Goal: Task Accomplishment & Management: Manage account settings

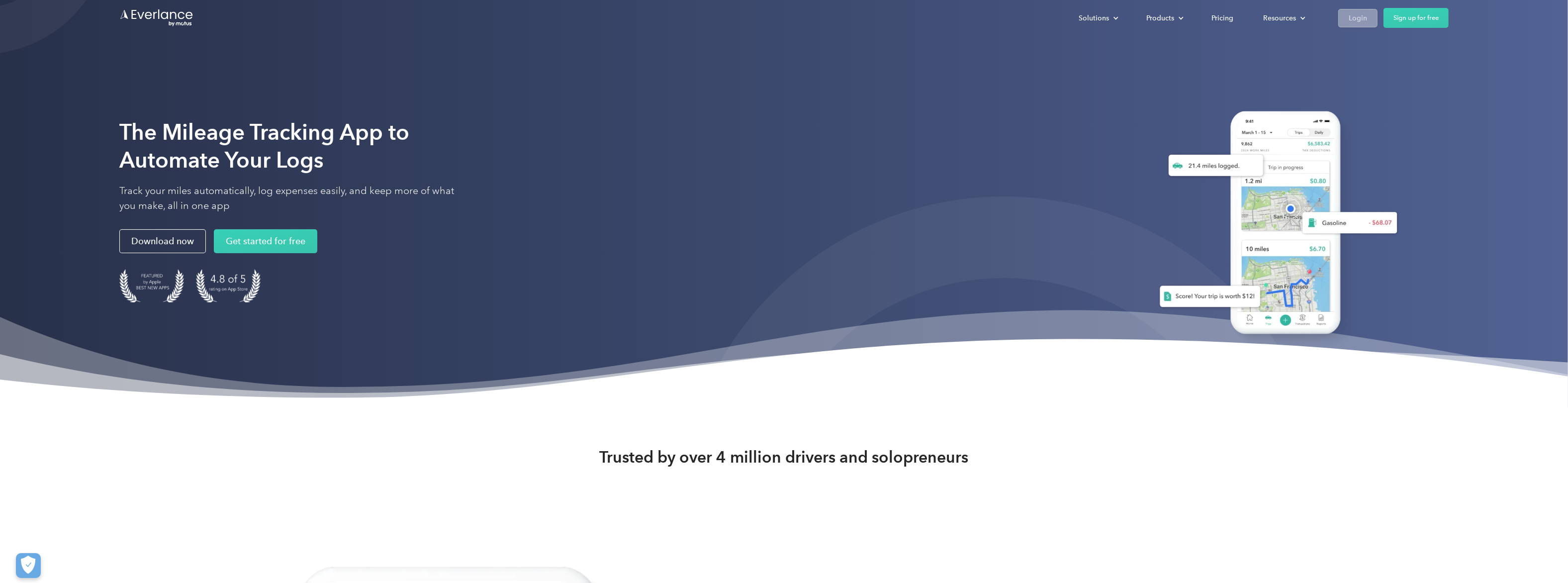
click at [1349, 19] on div "Login" at bounding box center [1358, 18] width 18 height 12
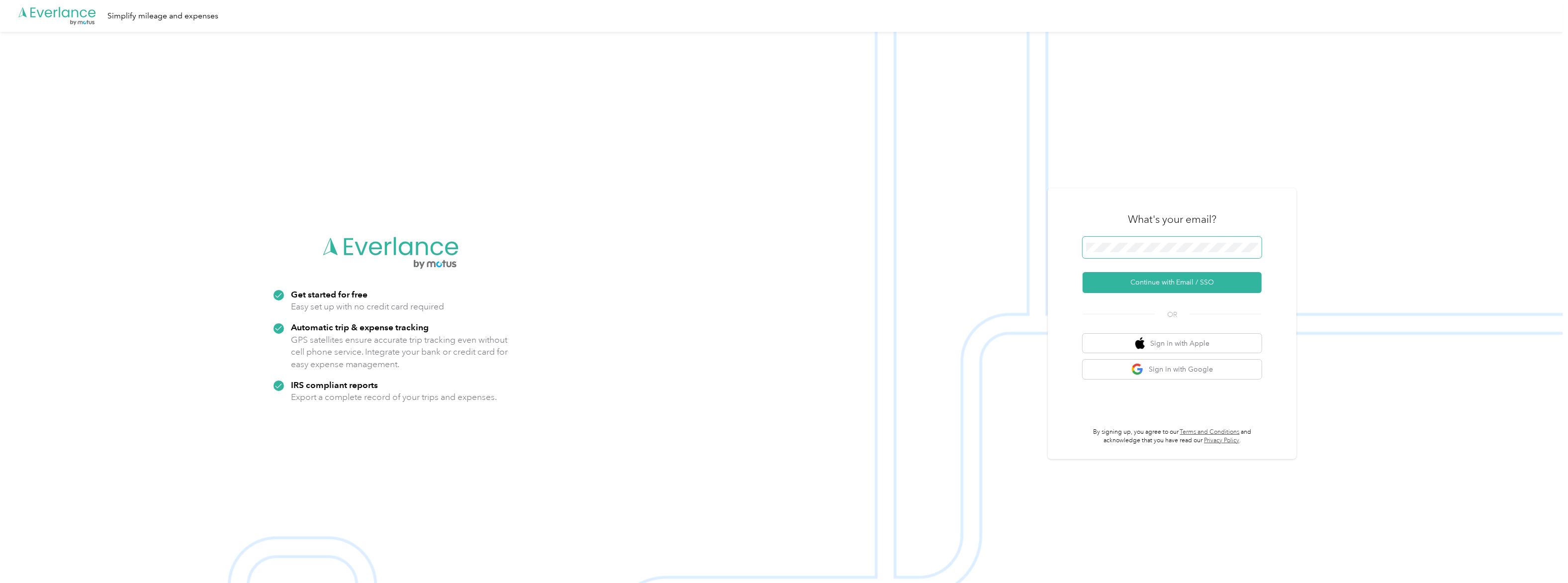
click at [1132, 239] on span at bounding box center [1172, 247] width 179 height 21
click at [1110, 301] on div "What's your email? Continue with Email / SSO OR Sign in with Apple Sign in with…" at bounding box center [1172, 324] width 179 height 243
click at [1136, 279] on button "Continue with Email / SSO" at bounding box center [1172, 282] width 179 height 21
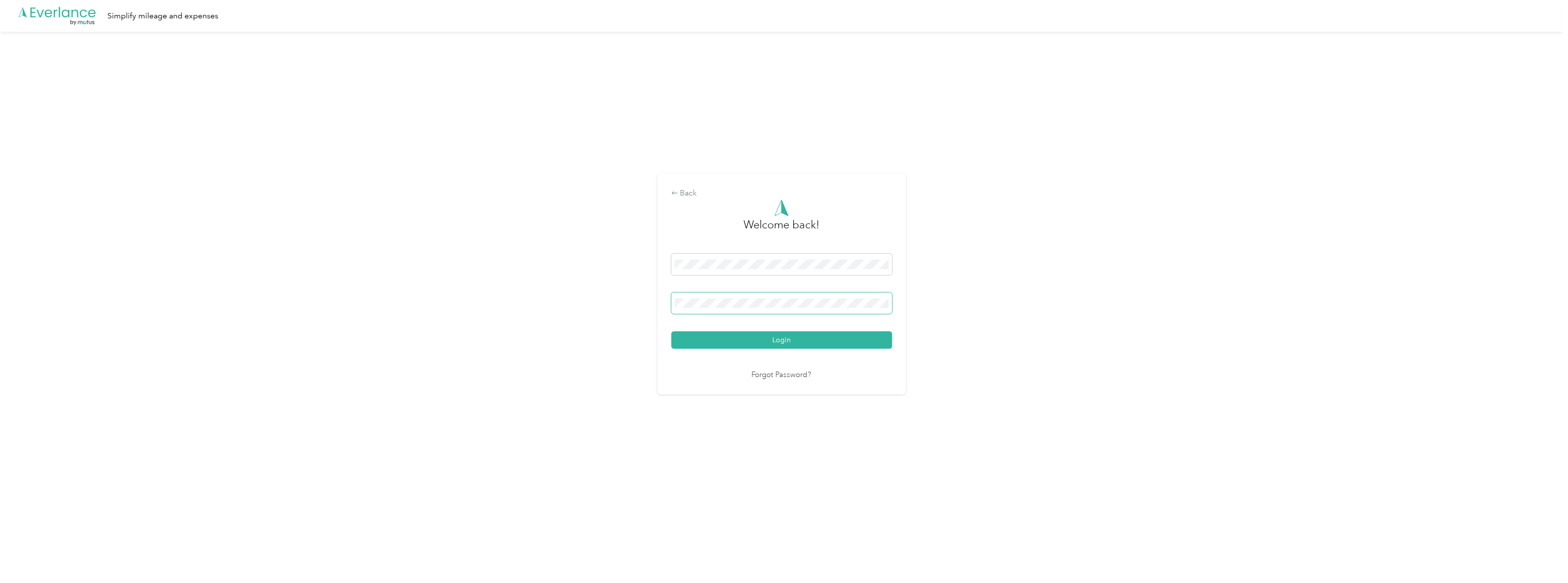
click at [703, 295] on span at bounding box center [782, 302] width 221 height 21
click at [783, 340] on button "Login" at bounding box center [782, 340] width 221 height 18
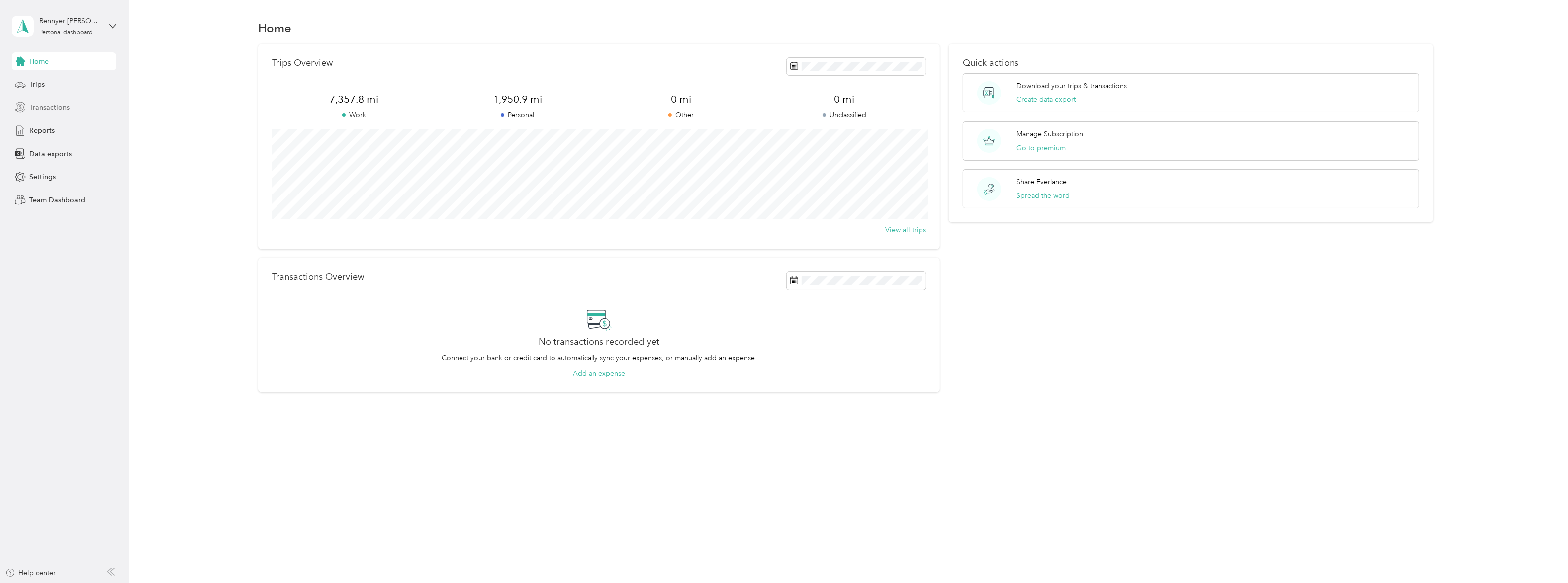
click at [69, 107] on div "Transactions" at bounding box center [65, 107] width 105 height 18
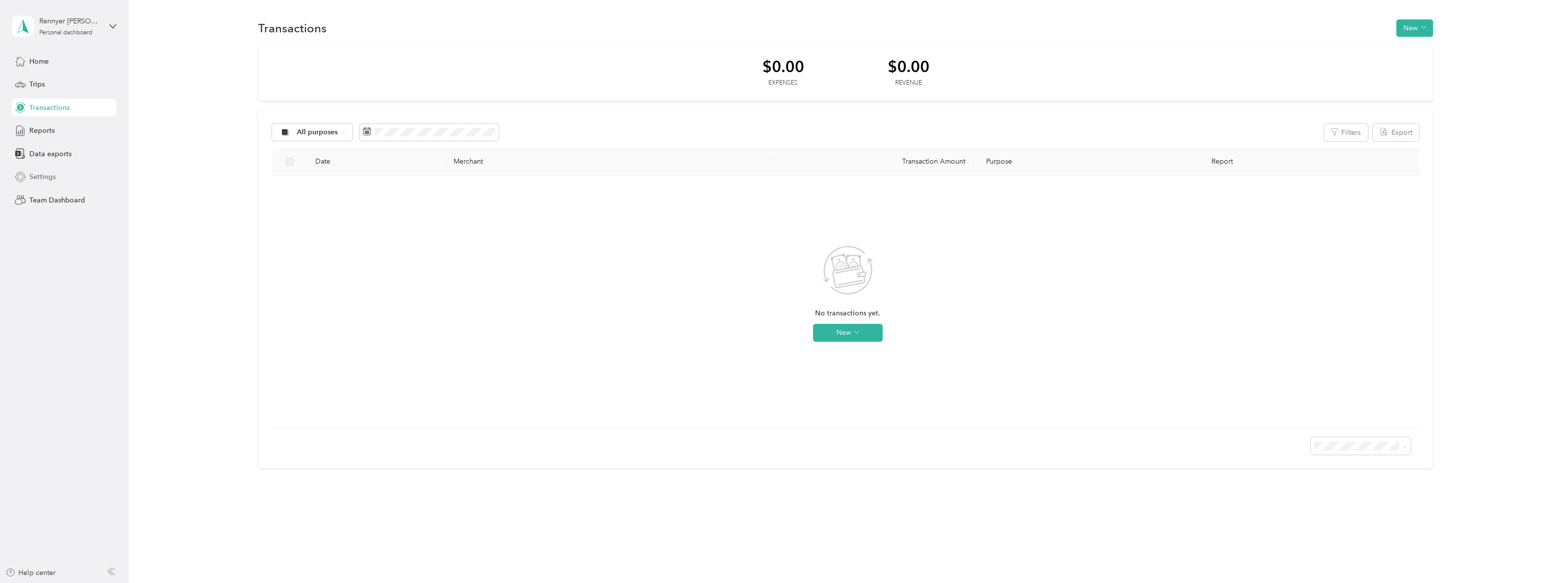
click at [56, 175] on div "Settings" at bounding box center [65, 176] width 105 height 18
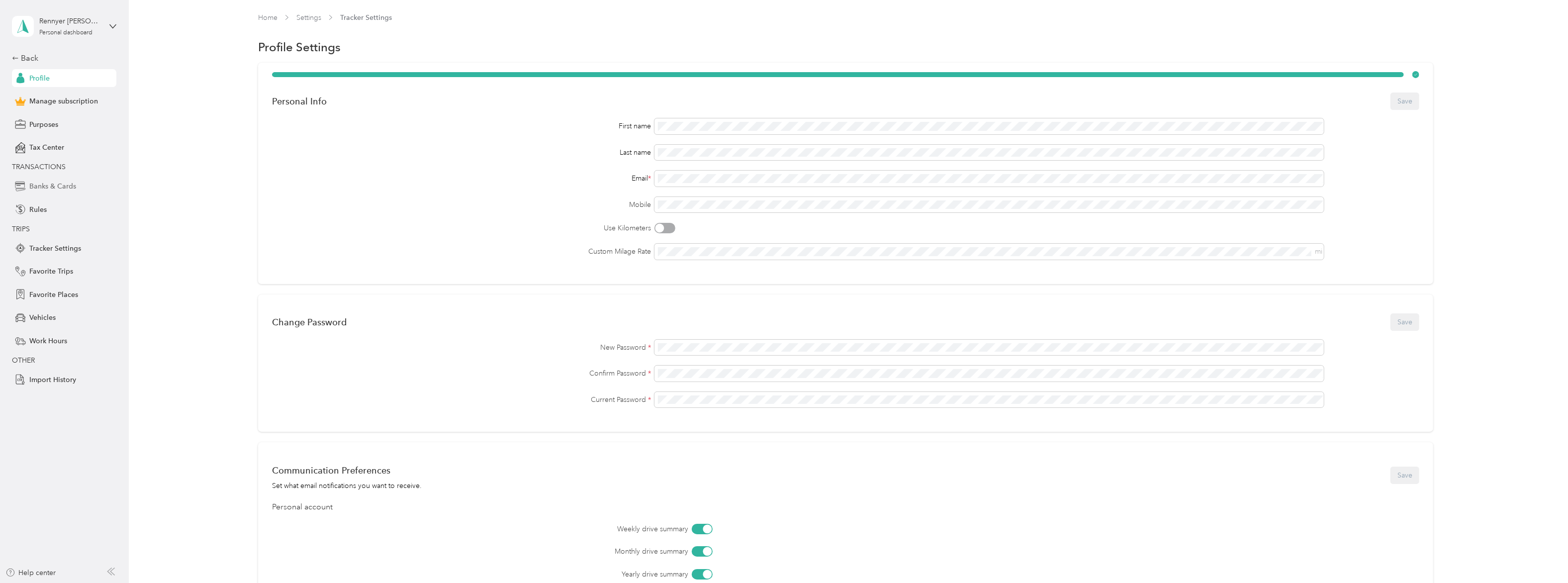
click at [51, 184] on span "Banks & Cards" at bounding box center [52, 186] width 47 height 10
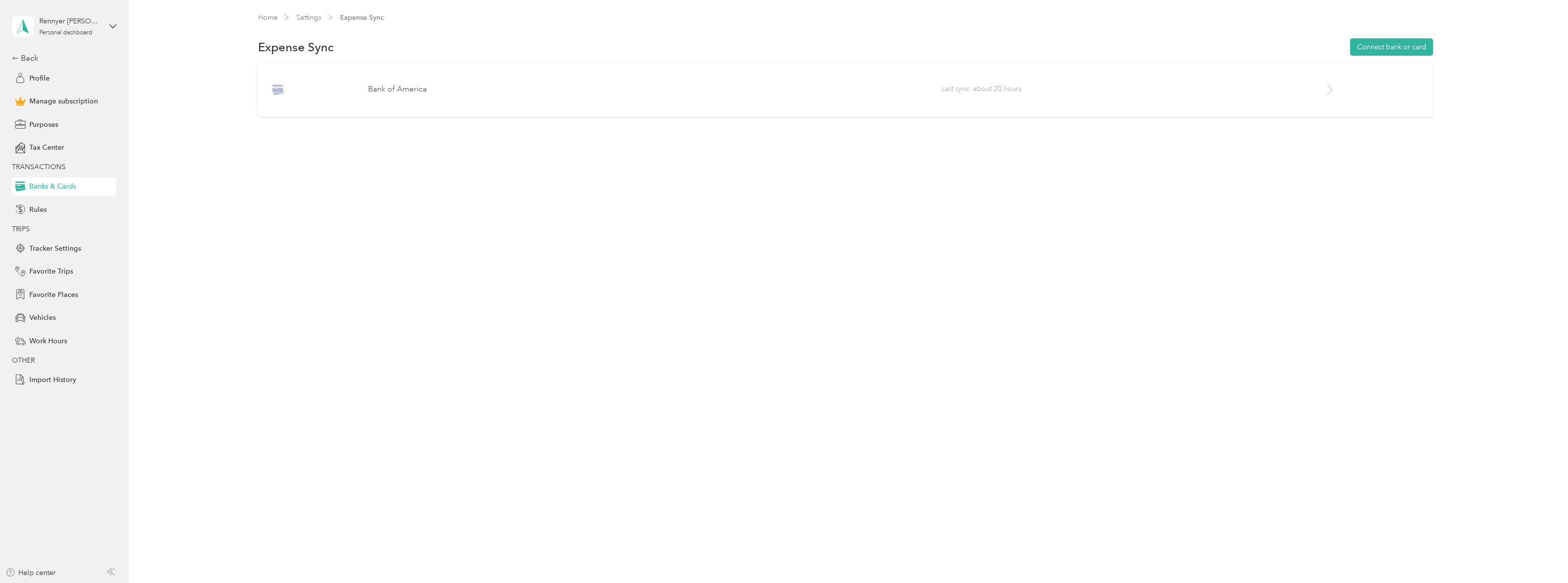
click at [1344, 87] on div at bounding box center [1371, 89] width 96 height 12
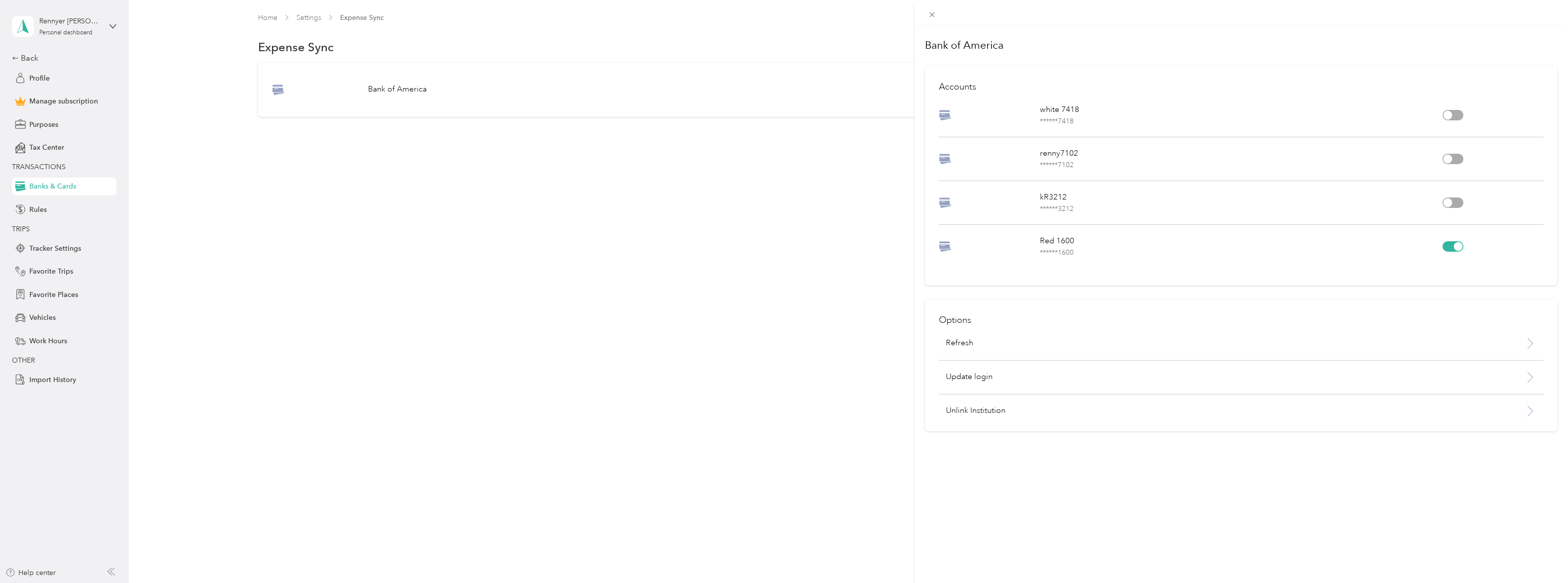
click at [703, 169] on div "Bank of America Accounts white 7418 ****** 7418 renny7102 ****** 7102 kR3212 **…" at bounding box center [784, 292] width 1568 height 583
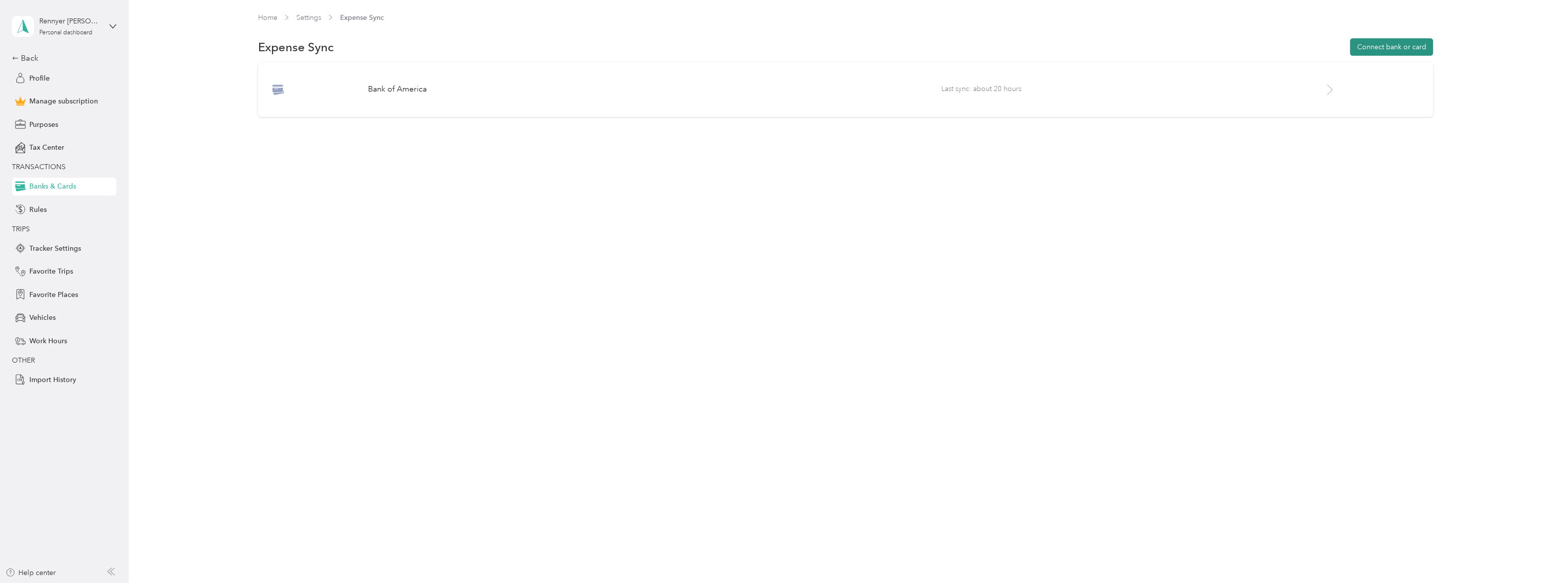
click at [1370, 46] on button "Connect bank or card" at bounding box center [1391, 47] width 83 height 18
click at [47, 206] on span "Rules" at bounding box center [38, 209] width 18 height 10
click at [57, 189] on span "Banks & Cards" at bounding box center [52, 186] width 47 height 10
click at [1333, 88] on icon at bounding box center [1330, 89] width 12 height 12
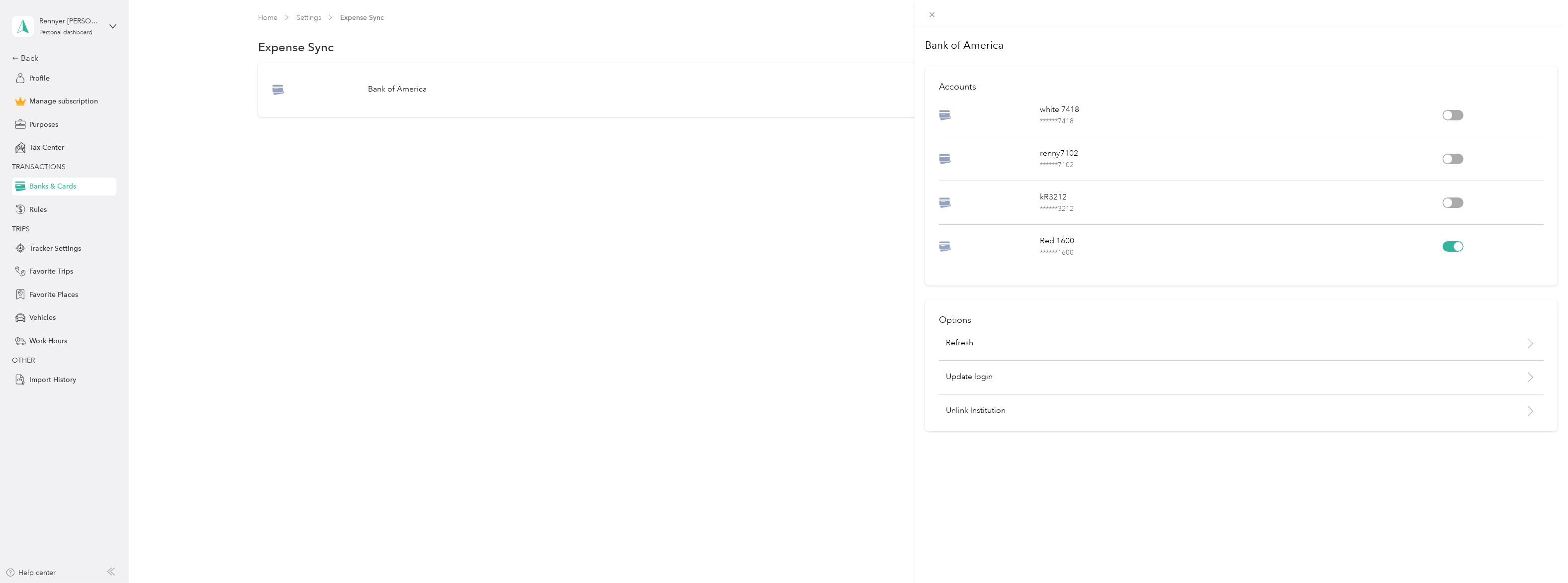
click at [1460, 246] on div at bounding box center [1458, 246] width 9 height 9
click at [990, 414] on p "Unlink Institution" at bounding box center [1194, 411] width 497 height 12
click at [1086, 387] on button "Unlink" at bounding box center [1082, 385] width 34 height 18
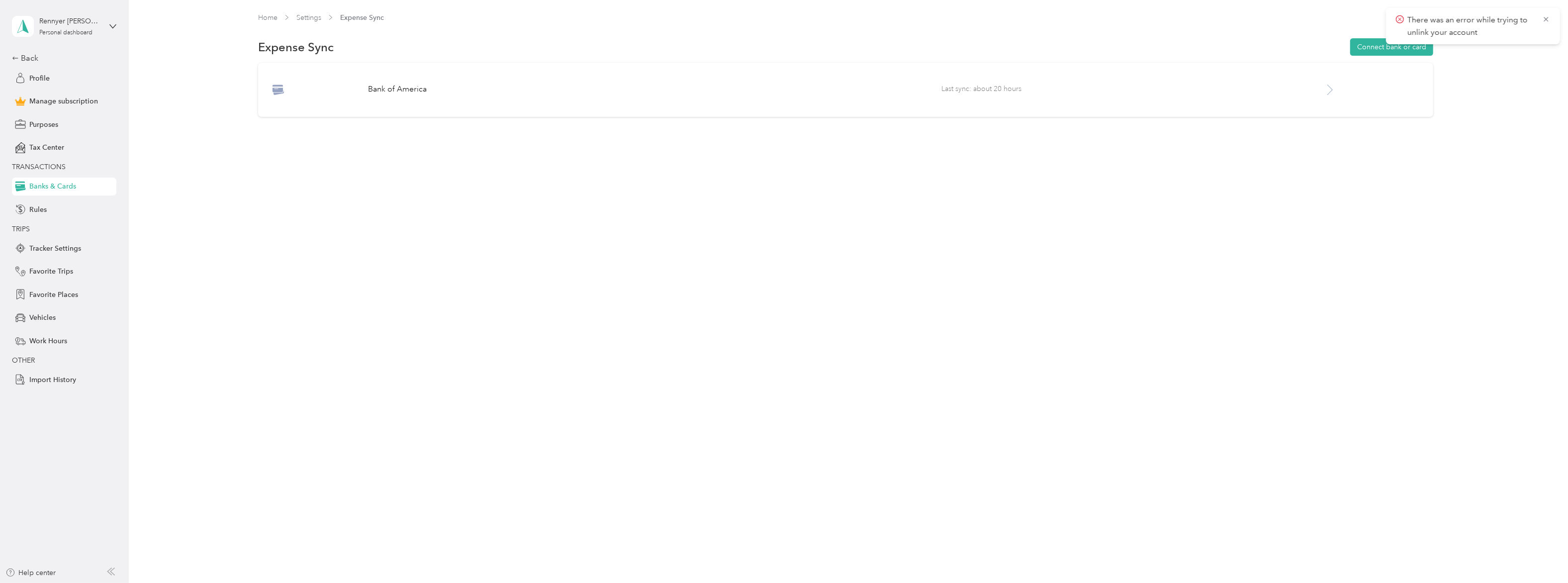
click at [1545, 16] on icon at bounding box center [1546, 19] width 8 height 9
click at [1336, 88] on icon at bounding box center [1330, 89] width 12 height 12
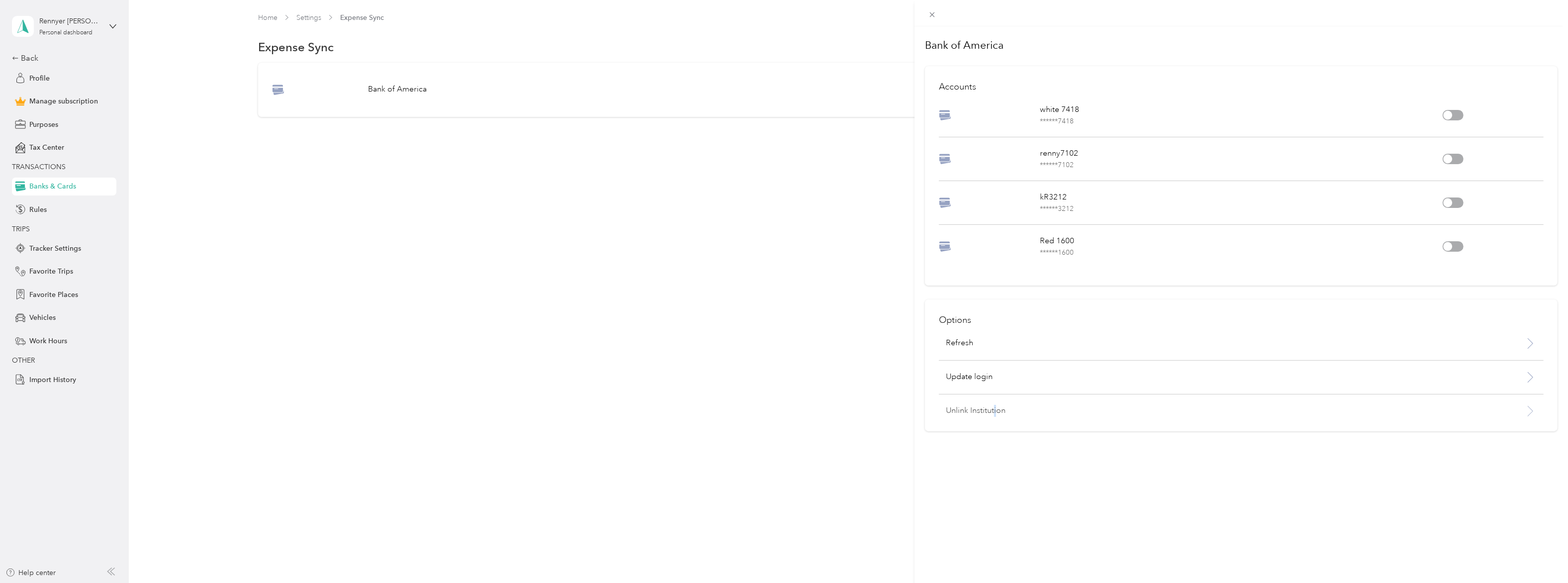
click at [996, 413] on p "Unlink Institution" at bounding box center [1194, 411] width 497 height 12
click at [1085, 386] on button "Unlink" at bounding box center [1082, 385] width 34 height 18
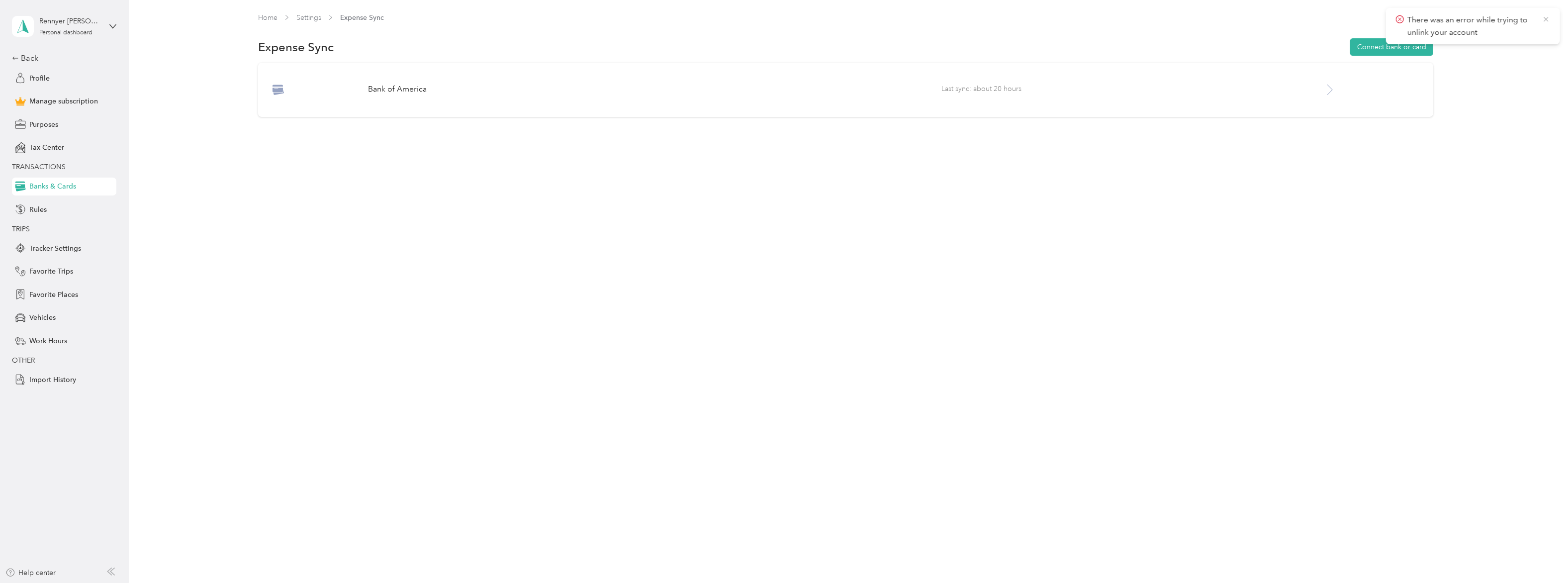
click at [1548, 16] on icon at bounding box center [1546, 19] width 8 height 9
click at [1321, 91] on span "Last sync: about 20 hours" at bounding box center [1133, 89] width 382 height 12
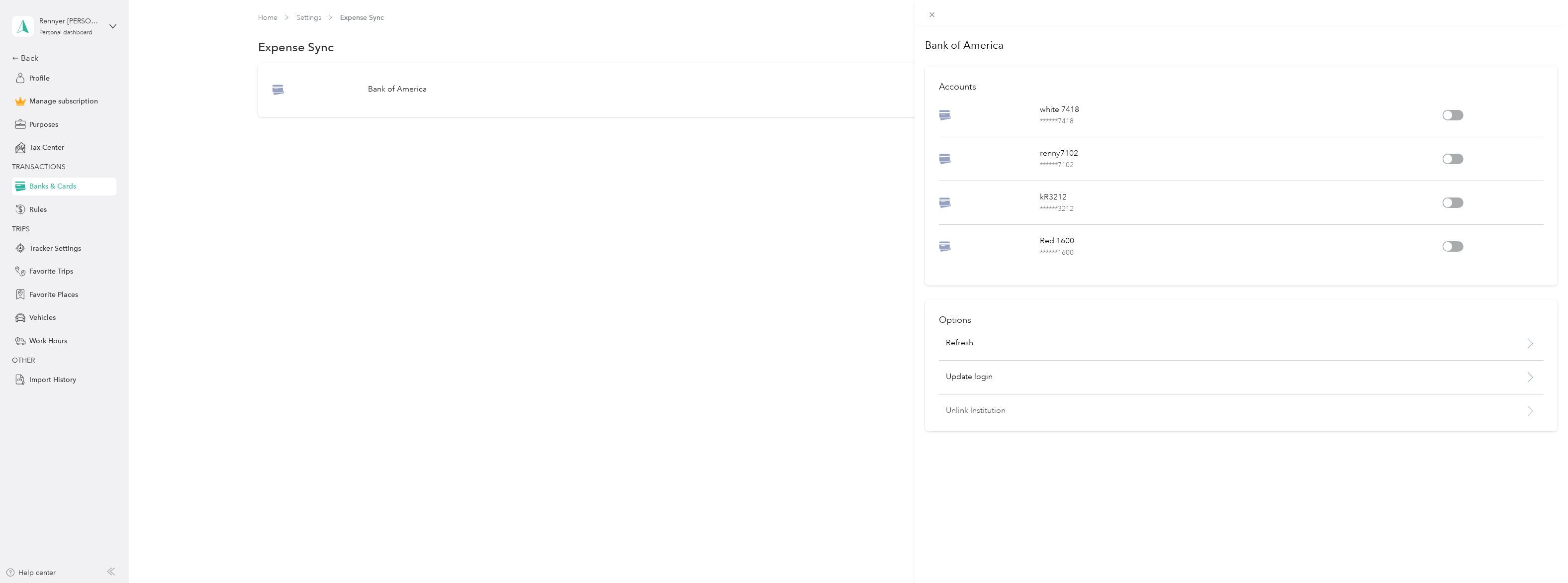
click at [978, 411] on p "Unlink Institution" at bounding box center [1194, 411] width 497 height 12
click at [1079, 387] on button "Unlink" at bounding box center [1082, 385] width 34 height 18
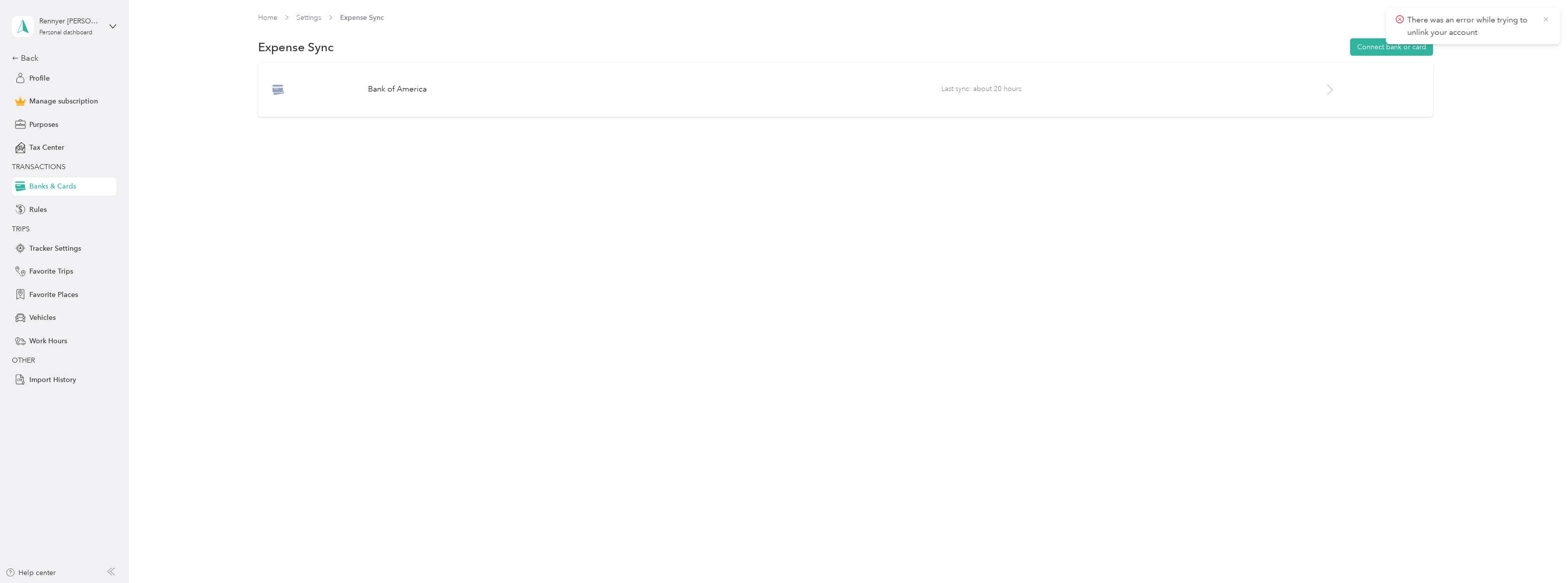
click at [1544, 18] on icon at bounding box center [1546, 19] width 8 height 9
click at [1320, 88] on span "Last sync: about 20 hours" at bounding box center [1133, 89] width 382 height 12
click at [1332, 91] on h2 "Accounts" at bounding box center [1398, 87] width 604 height 13
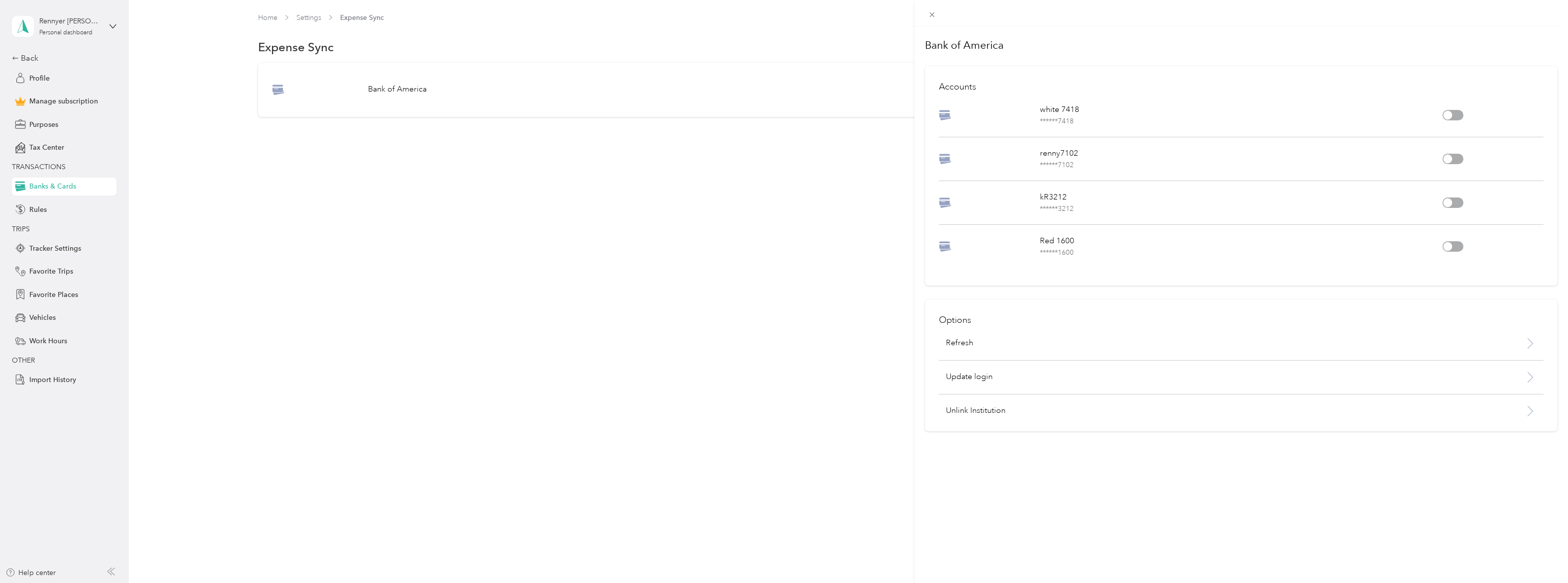
click at [1062, 110] on p "white 7418 ****** 7418" at bounding box center [1241, 115] width 404 height 23
click at [962, 341] on p "Refresh" at bounding box center [959, 343] width 27 height 12
click at [985, 409] on p "Unlink Institution" at bounding box center [1194, 411] width 497 height 12
click at [1071, 383] on button "Unlink" at bounding box center [1082, 385] width 34 height 18
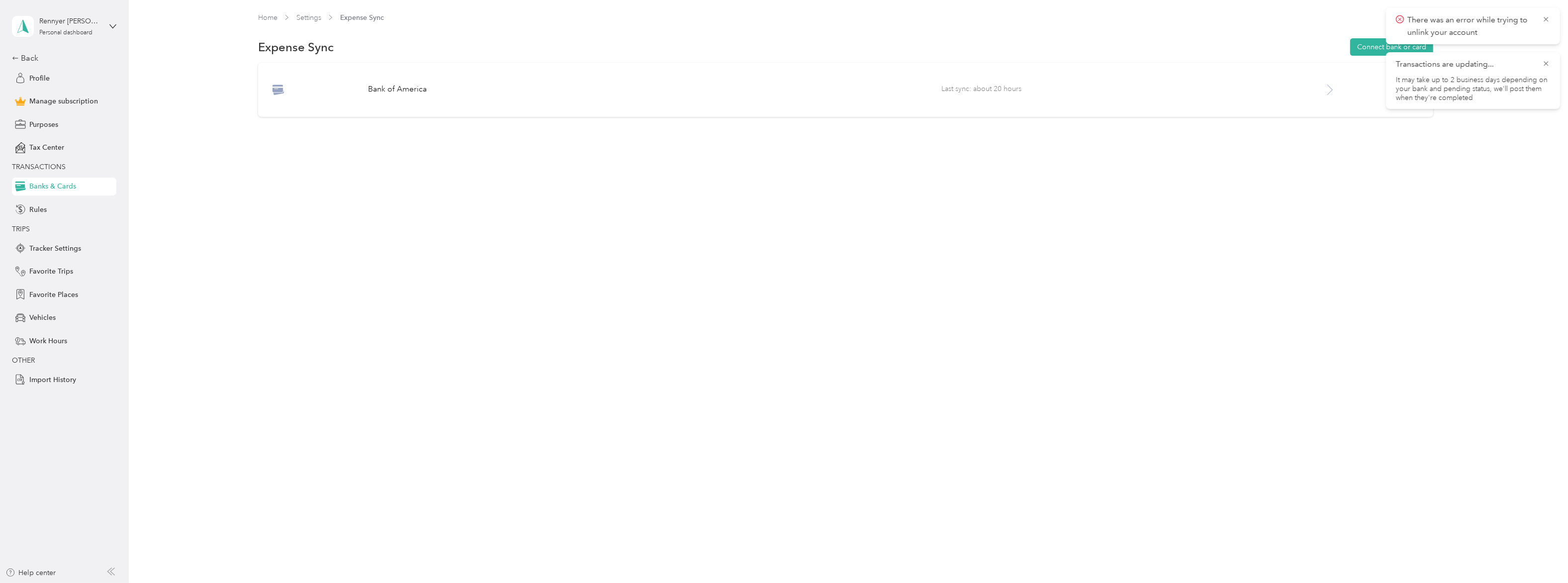
click at [1550, 62] on div "Transactions are updating... It may take up to 2 business days depending on you…" at bounding box center [1473, 80] width 174 height 57
click at [1552, 69] on div "Transactions are updating... It may take up to 2 business days depending on you…" at bounding box center [1473, 80] width 174 height 57
click at [1547, 24] on span "There was an error while trying to unlink your account" at bounding box center [1472, 26] width 154 height 24
click at [1546, 17] on icon at bounding box center [1546, 19] width 8 height 9
click at [1545, 18] on icon at bounding box center [1546, 19] width 8 height 9
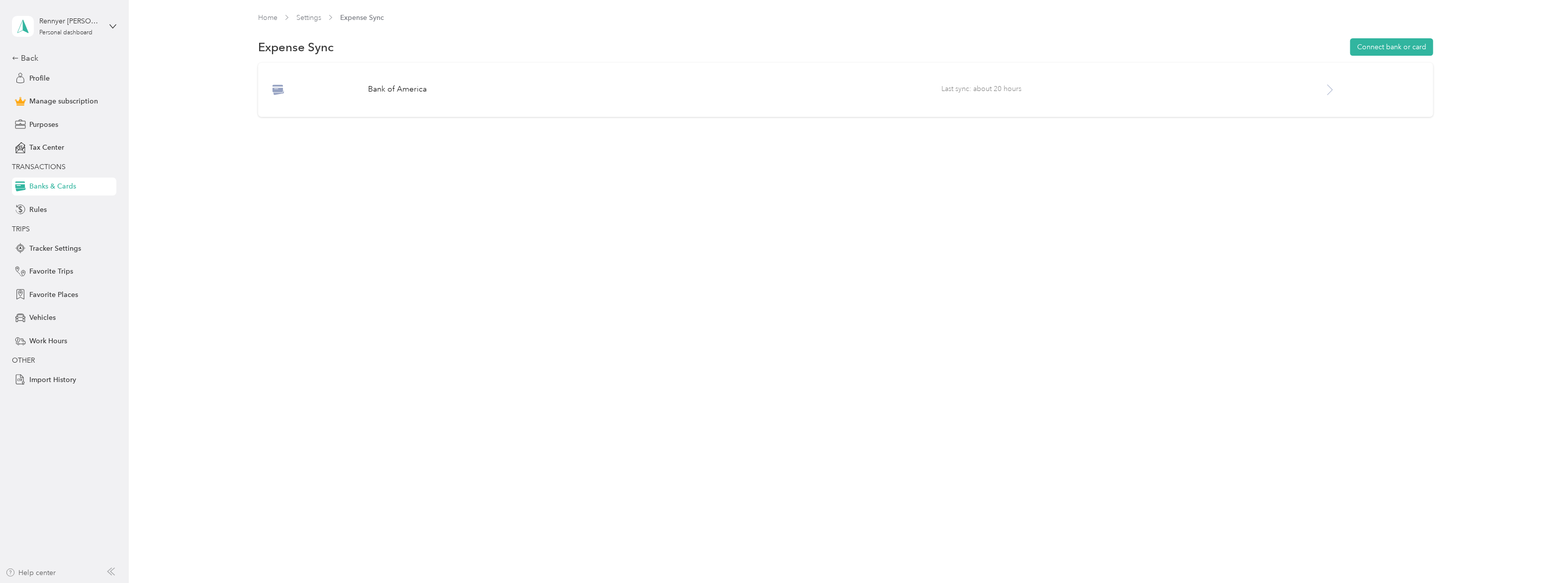
click at [29, 574] on div "Help center" at bounding box center [30, 572] width 51 height 10
click at [58, 202] on div "Rules" at bounding box center [65, 209] width 105 height 18
click at [63, 20] on div "Rennyer [PERSON_NAME]" at bounding box center [71, 21] width 62 height 10
click at [66, 23] on div "Rennyer [PERSON_NAME]" at bounding box center [71, 21] width 62 height 10
click at [58, 80] on div "Profile" at bounding box center [65, 78] width 105 height 18
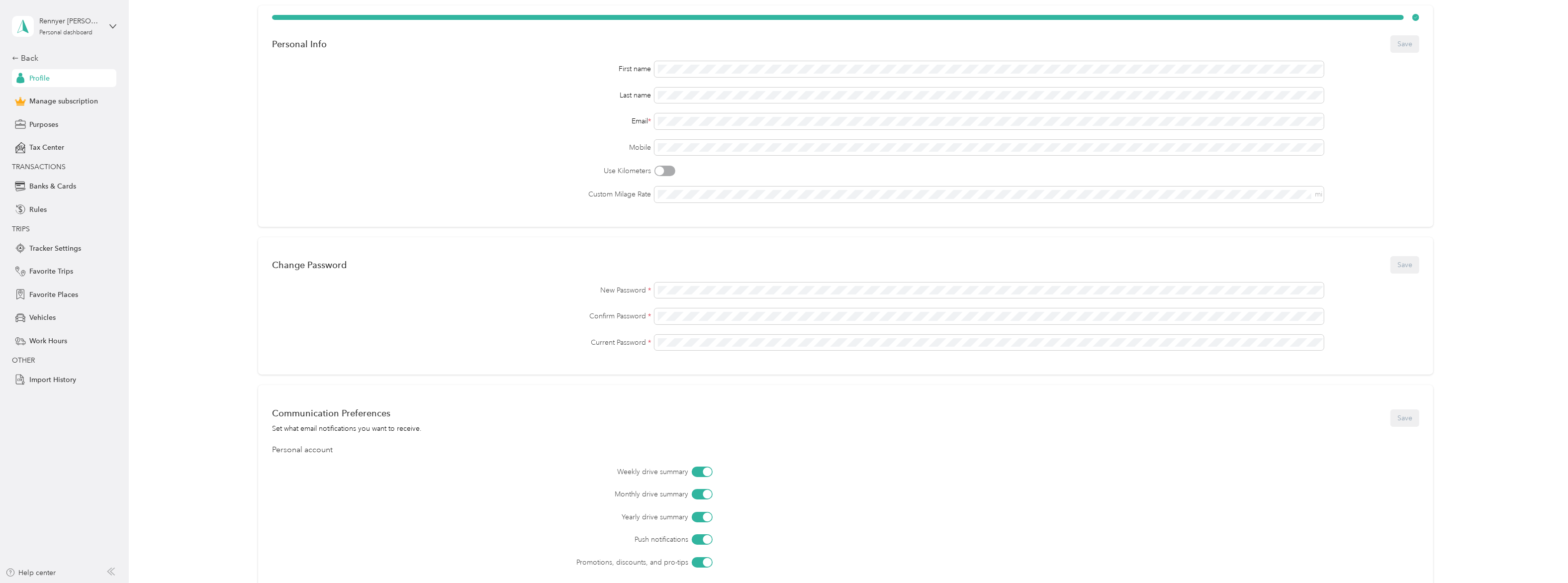
scroll to position [148, 0]
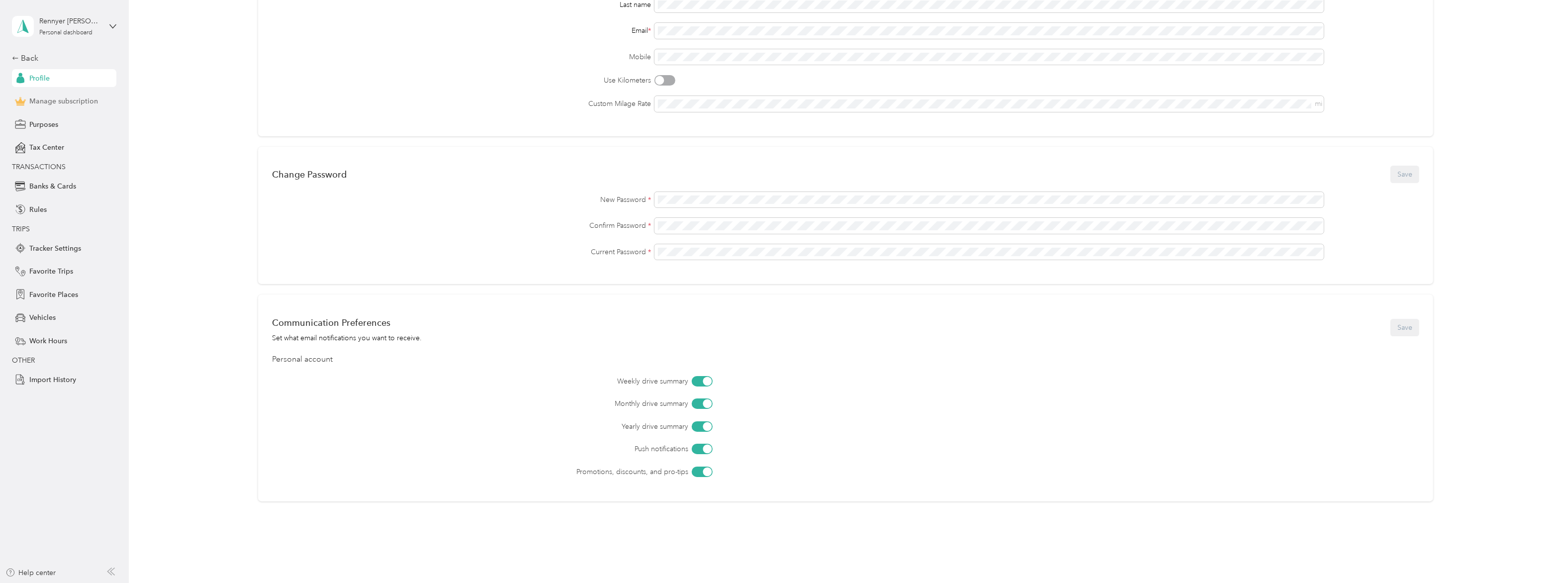
click at [75, 107] on div "Manage subscription" at bounding box center [65, 101] width 105 height 18
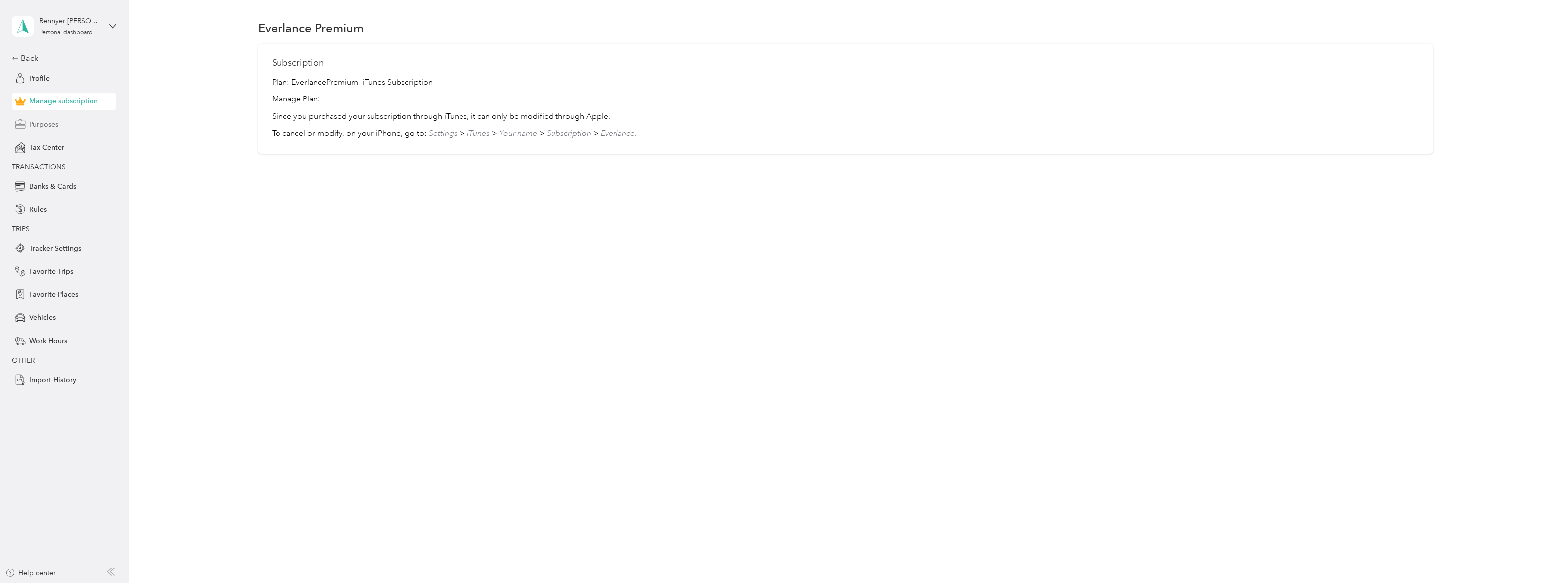
click at [47, 122] on span "Purposes" at bounding box center [43, 124] width 29 height 10
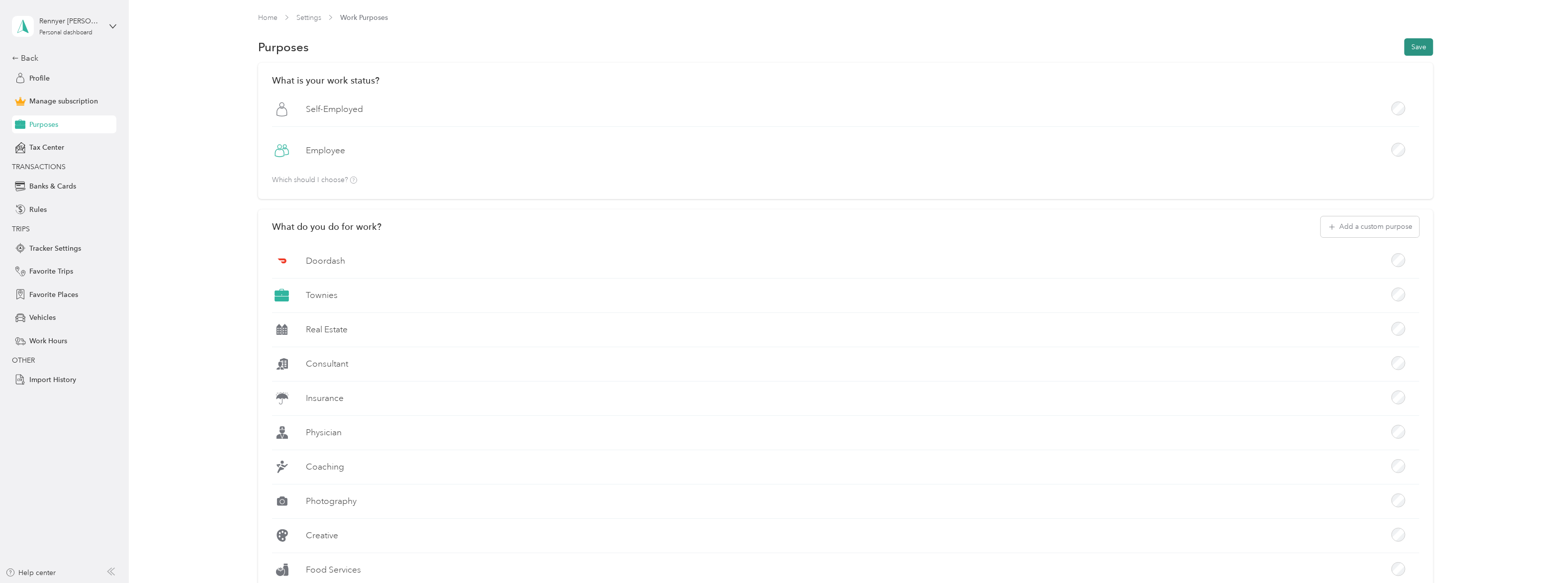
click at [1426, 44] on button "Save" at bounding box center [1418, 47] width 29 height 18
click at [63, 153] on div "Tax Center" at bounding box center [65, 147] width 105 height 18
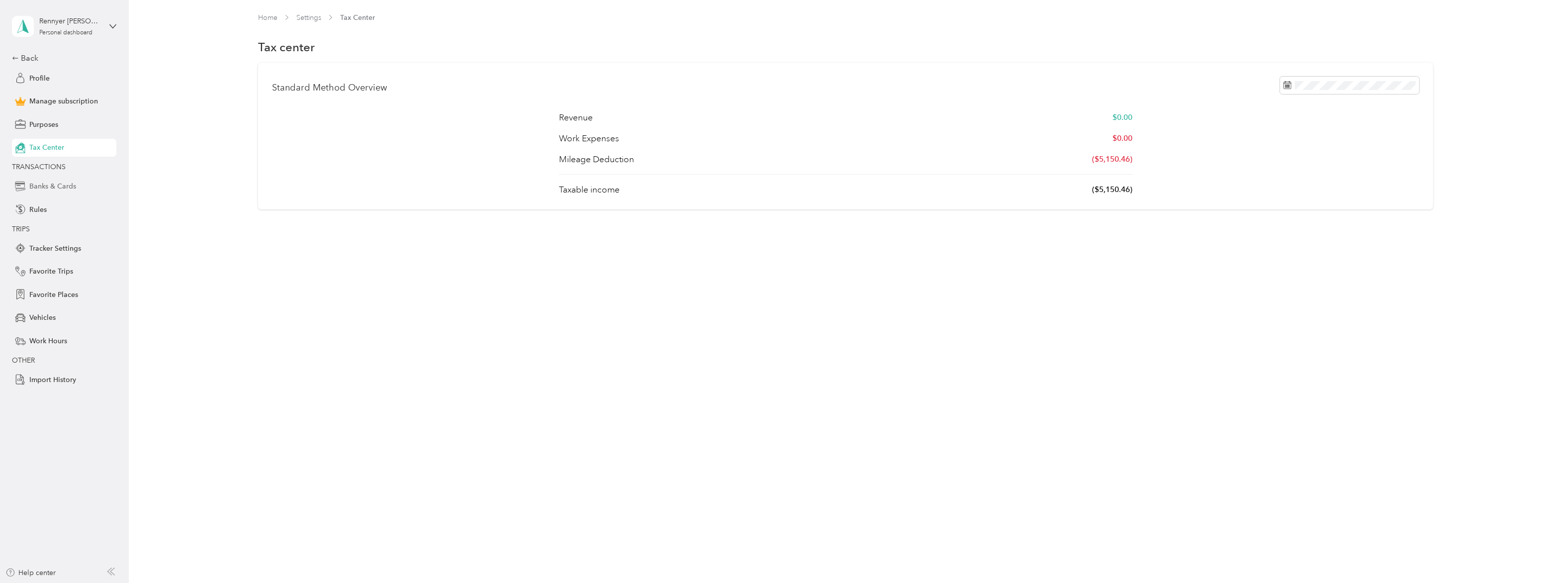
click at [65, 180] on div "Banks & Cards" at bounding box center [65, 186] width 105 height 18
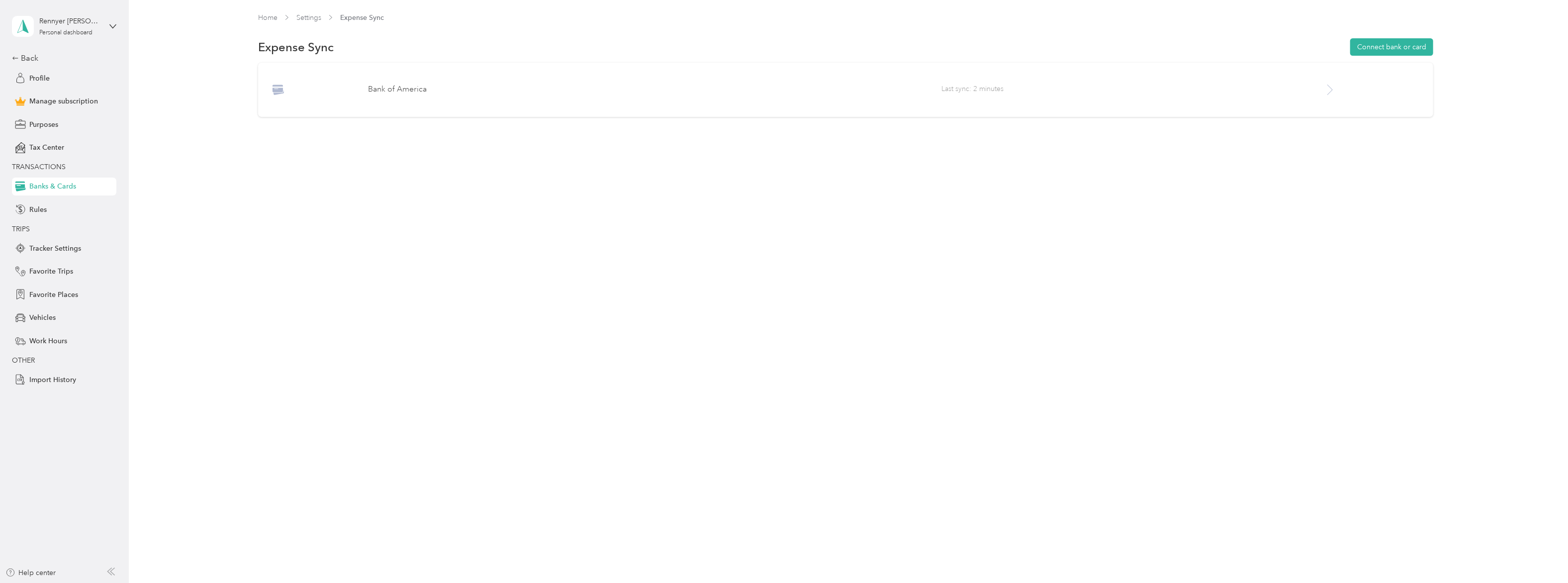
click at [1342, 86] on div at bounding box center [1371, 89] width 96 height 12
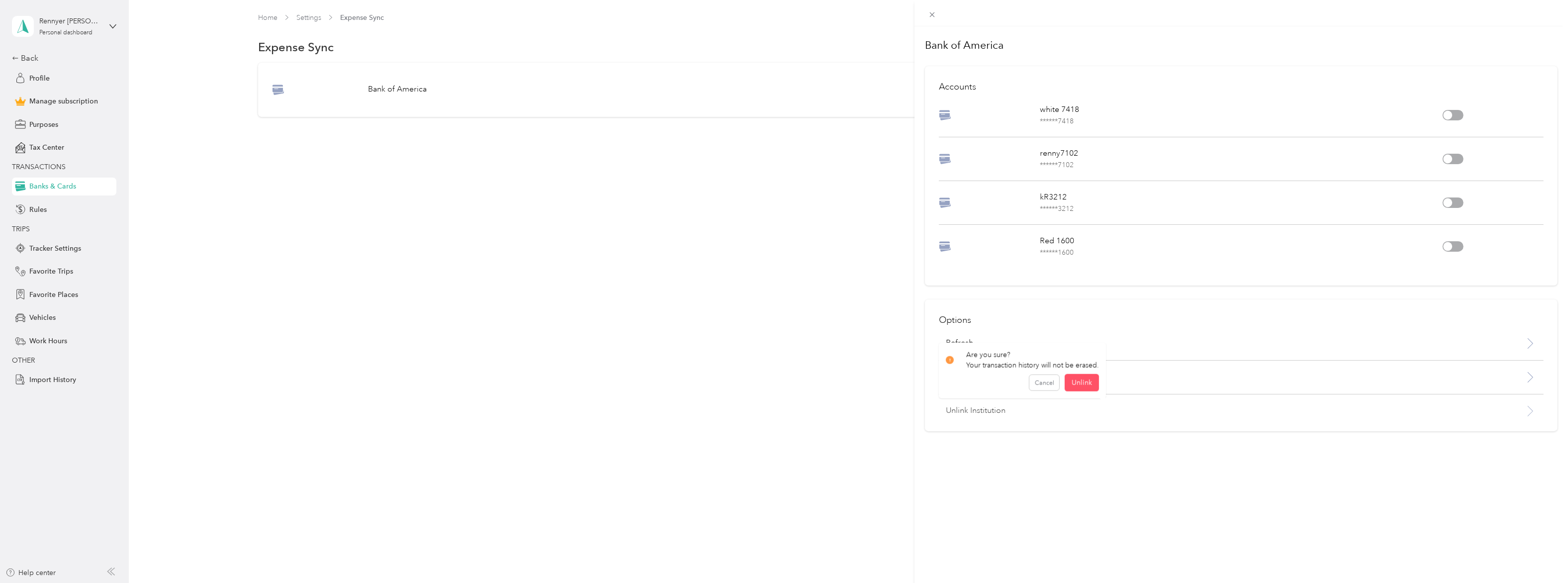
click at [976, 414] on p "Unlink Institution" at bounding box center [1194, 411] width 497 height 12
click at [1089, 386] on button "Unlink" at bounding box center [1082, 385] width 34 height 18
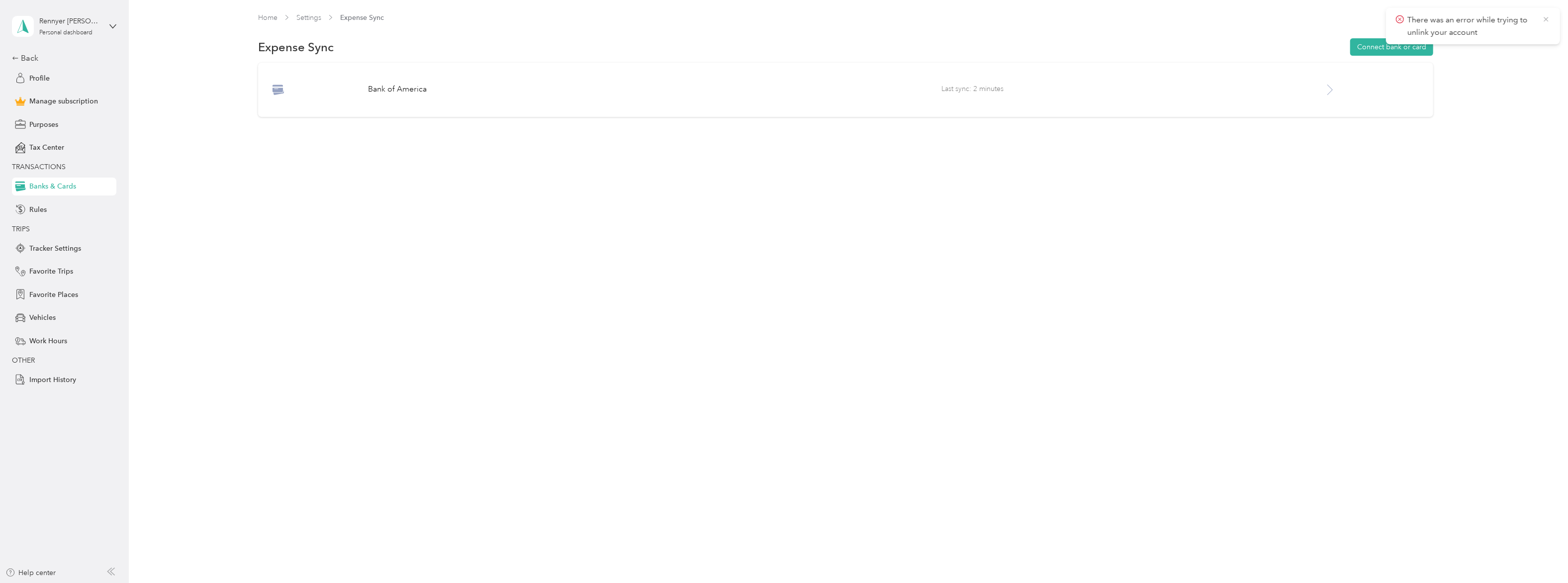
click at [1549, 18] on icon at bounding box center [1546, 19] width 8 height 9
click at [1387, 48] on button "Connect bank or card" at bounding box center [1391, 47] width 83 height 18
click at [1119, 90] on span "Last sync: 2 minutes" at bounding box center [1133, 89] width 382 height 12
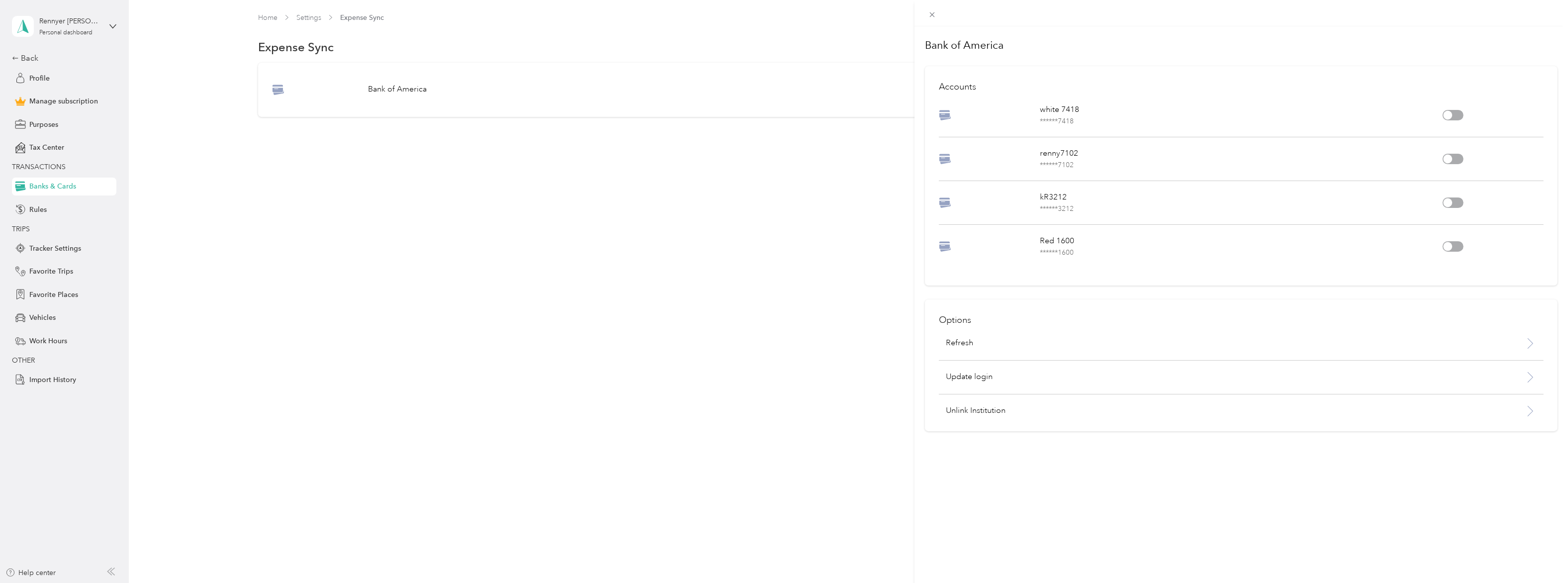
click at [801, 181] on div "Bank of America Accounts white 7418 ****** 7418 renny7102 ****** 7102 kR3212 **…" at bounding box center [784, 292] width 1568 height 583
click at [21, 571] on div "Help center" at bounding box center [30, 572] width 51 height 10
